Goal: Transaction & Acquisition: Purchase product/service

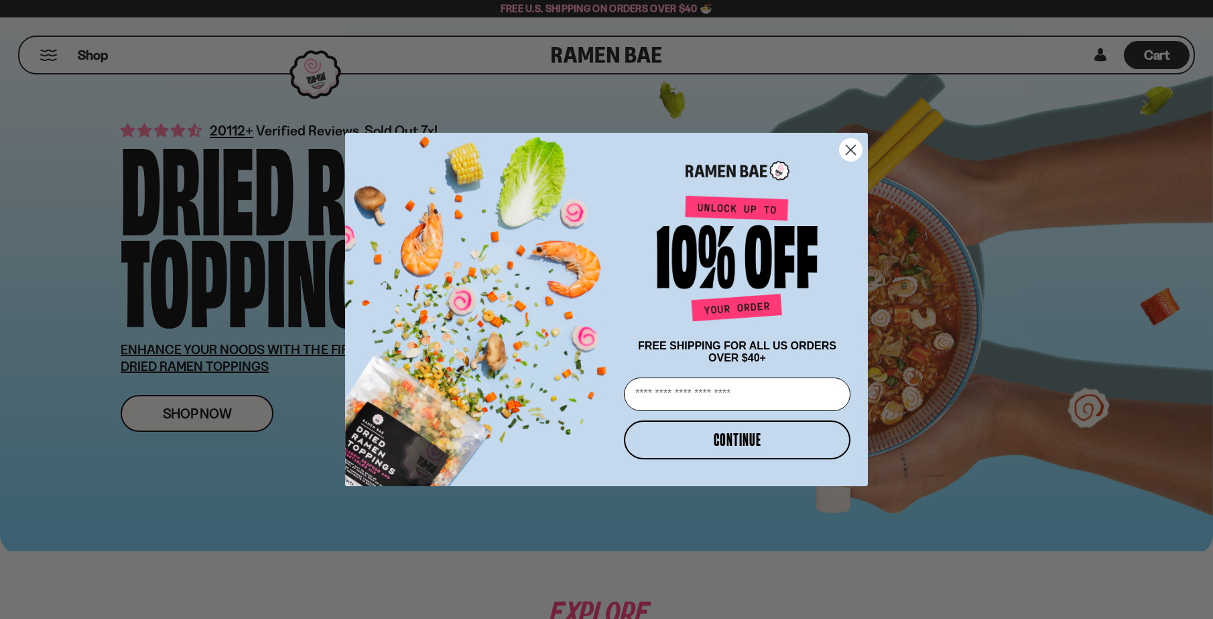
click at [852, 145] on icon "Close dialog" at bounding box center [850, 149] width 9 height 9
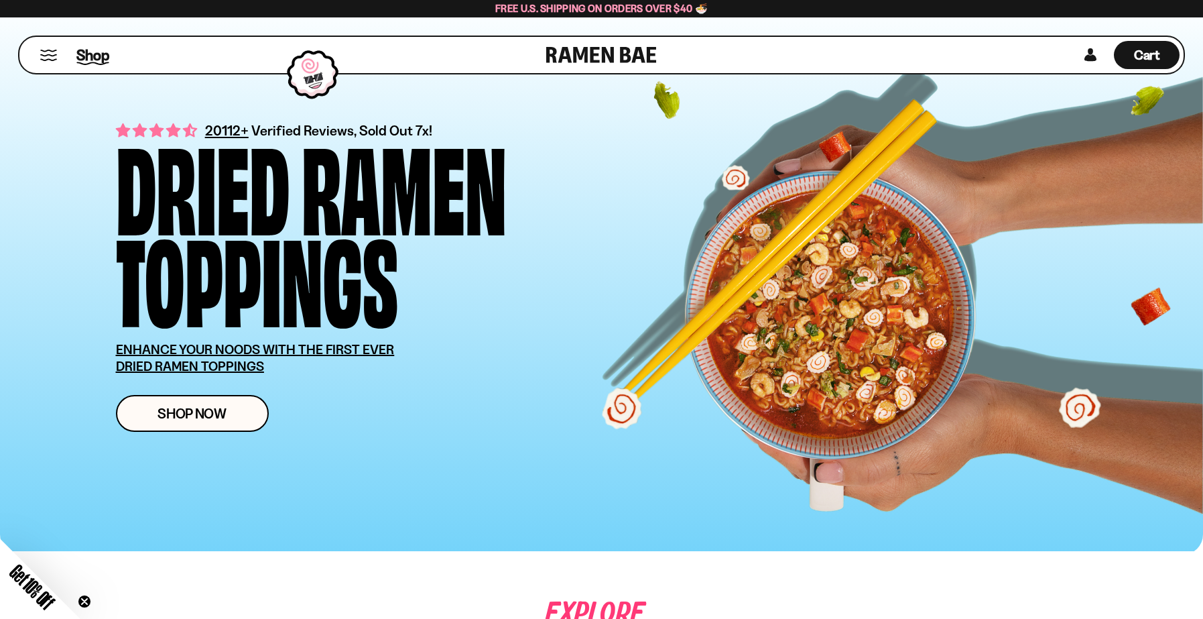
click at [88, 56] on span "Shop" at bounding box center [92, 55] width 33 height 20
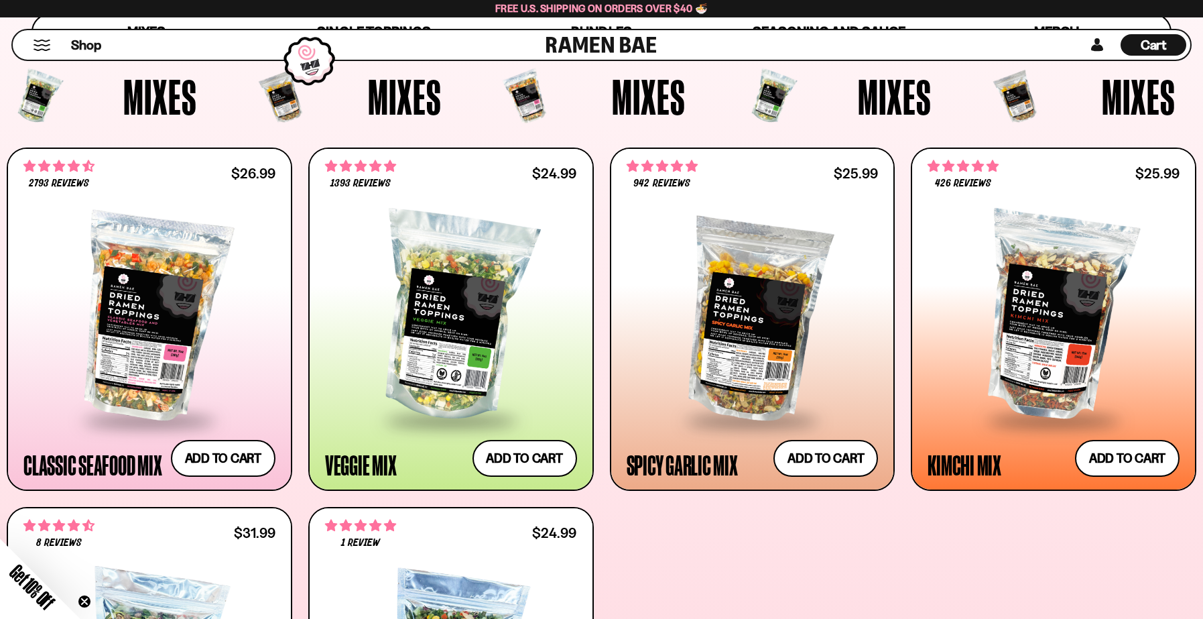
scroll to position [535, 0]
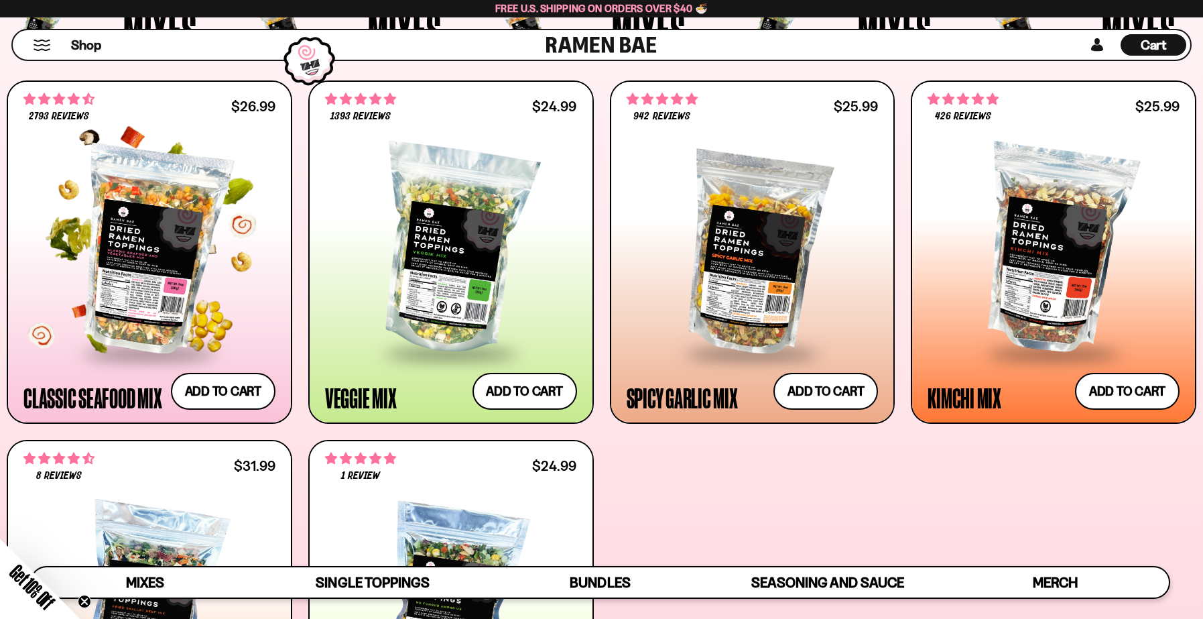
click at [160, 267] on div at bounding box center [149, 250] width 252 height 203
